Goal: Task Accomplishment & Management: Manage account settings

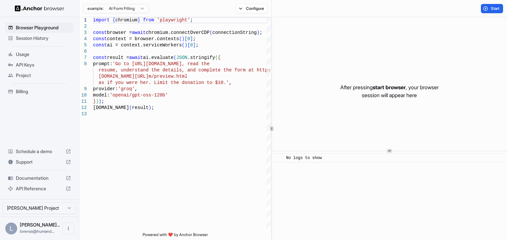
click at [61, 229] on div "L Lorenss Marti... lorenss@humand..." at bounding box center [39, 228] width 79 height 23
click at [67, 229] on icon "Open menu" at bounding box center [68, 228] width 5 height 5
click at [51, 229] on div at bounding box center [56, 229] width 26 height 7
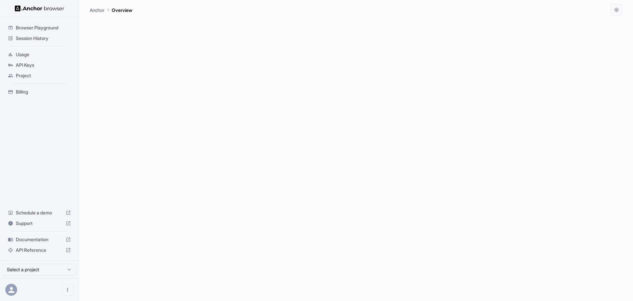
click at [50, 240] on html "Browser Playground Session History Usage API Keys Project Billing Schedule a de…" at bounding box center [316, 150] width 633 height 301
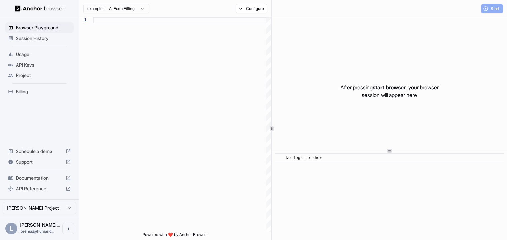
click at [48, 211] on html "**********" at bounding box center [253, 120] width 507 height 240
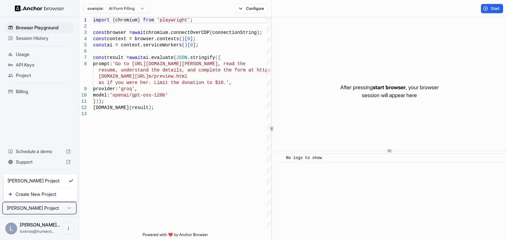
click at [110, 163] on html "Browser Playground Session History Usage API Keys Project Billing Schedule a de…" at bounding box center [253, 120] width 507 height 240
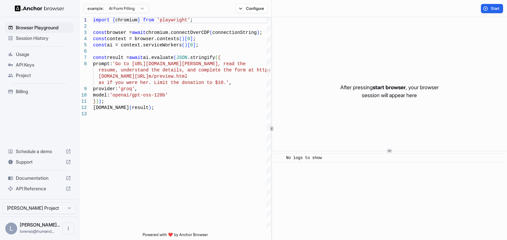
type textarea "**********"
click at [170, 121] on div "import { chromium } from 'playwright' ; const browser = await chromium.connectO…" at bounding box center [182, 171] width 178 height 309
click at [25, 62] on span "API Keys" at bounding box center [43, 65] width 55 height 7
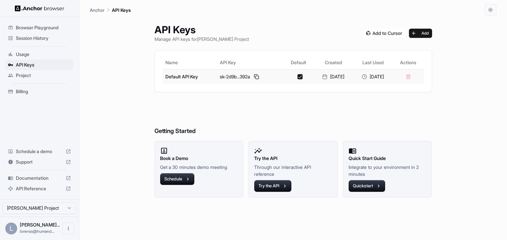
click at [239, 76] on div "sk-2d9b...392a" at bounding box center [250, 77] width 61 height 8
click at [235, 75] on div "sk-2d9b...392a" at bounding box center [250, 77] width 61 height 8
click at [155, 71] on div "Name API Key Default Created Last Used Actions Default API Key sk-2d9b...392a […" at bounding box center [293, 71] width 277 height 41
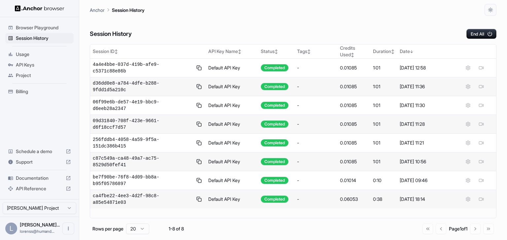
click at [472, 231] on div "Go to first page Go to previous page Page 1 of 1 Go to next page Go to last page" at bounding box center [457, 229] width 71 height 11
click at [32, 65] on span "API Keys" at bounding box center [43, 65] width 55 height 7
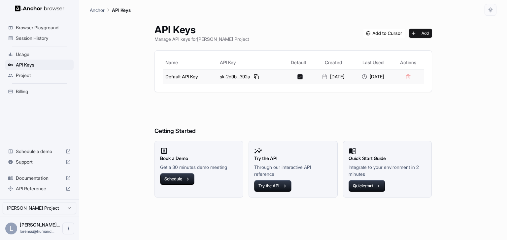
click at [416, 77] on td at bounding box center [408, 76] width 31 height 15
click at [414, 77] on td at bounding box center [408, 76] width 31 height 15
click at [413, 77] on td at bounding box center [408, 76] width 31 height 15
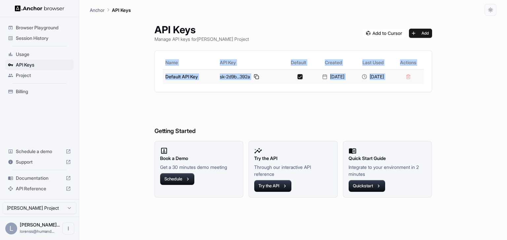
click at [413, 77] on td at bounding box center [408, 76] width 31 height 15
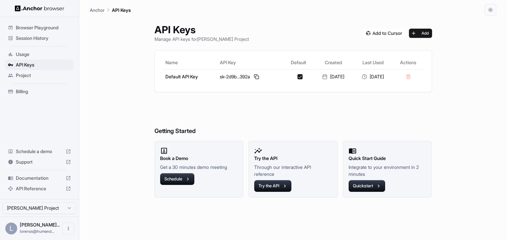
click at [405, 40] on div "API Keys Manage API keys for Lorenss Martinsons Project Add" at bounding box center [292, 33] width 277 height 19
drag, startPoint x: 422, startPoint y: 31, endPoint x: 371, endPoint y: 49, distance: 54.0
click at [375, 49] on div "API Keys Manage API keys for Lorenss Martinsons Project Add Name API Key Defaul…" at bounding box center [292, 128] width 293 height 225
click at [360, 49] on div "API Keys Manage API keys for Lorenss Martinsons Project Add Name API Key Defaul…" at bounding box center [292, 128] width 293 height 225
